Goal: Task Accomplishment & Management: Use online tool/utility

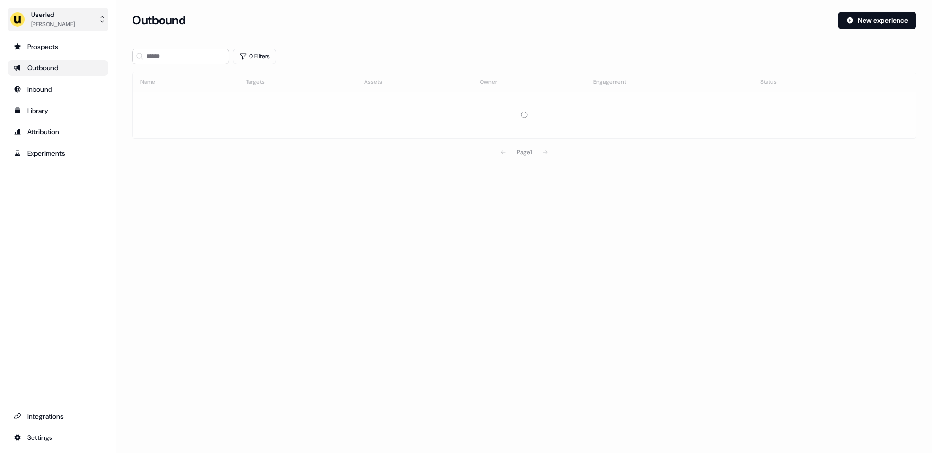
click at [66, 19] on div "Tristan Saunders" at bounding box center [53, 24] width 44 height 10
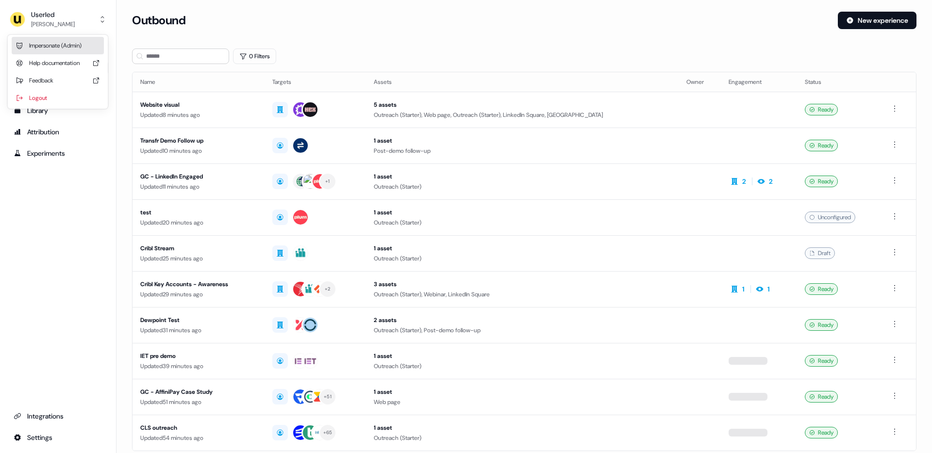
click at [65, 49] on div "Impersonate (Admin)" at bounding box center [58, 45] width 92 height 17
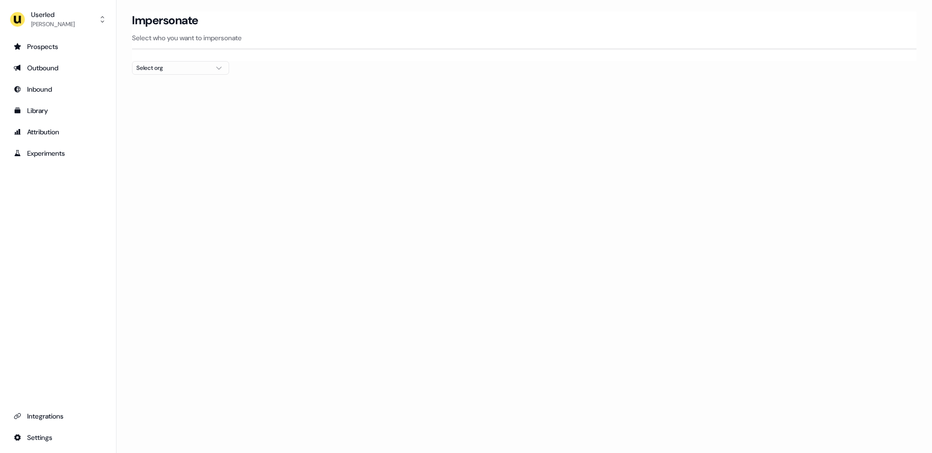
click at [194, 75] on div at bounding box center [524, 79] width 785 height 8
click at [204, 67] on div "Select org" at bounding box center [172, 68] width 73 height 10
type input "******"
click at [175, 103] on div "Intentsify" at bounding box center [181, 103] width 96 height 16
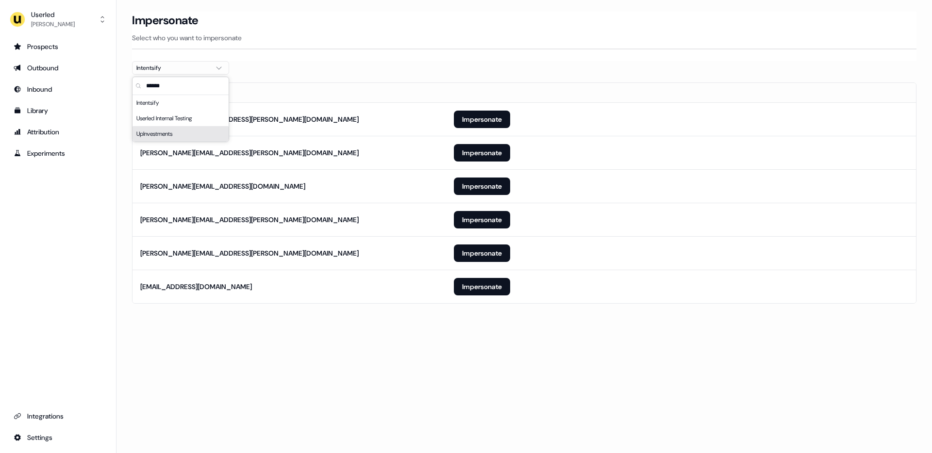
click at [181, 327] on section "Loading... Impersonate Select who you want to impersonate Intentsify Email sama…" at bounding box center [525, 171] width 816 height 319
click at [467, 284] on button "Impersonate" at bounding box center [482, 286] width 56 height 17
